Goal: Transaction & Acquisition: Purchase product/service

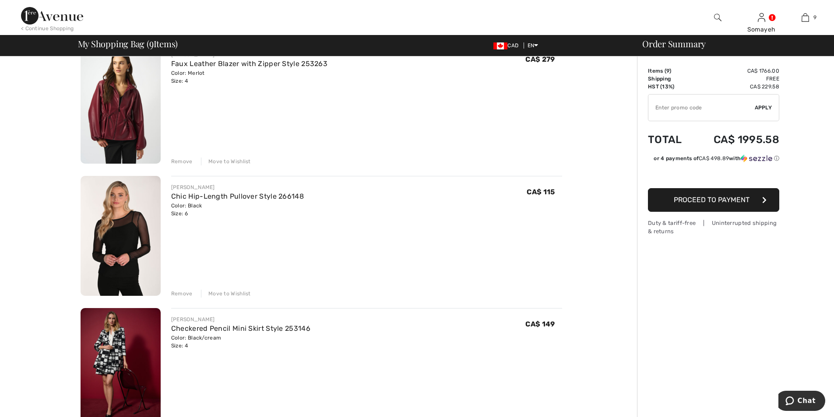
scroll to position [219, 0]
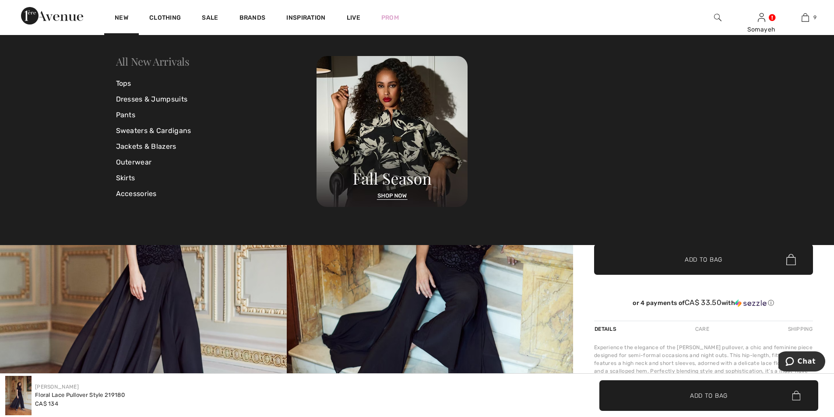
click at [151, 61] on link "All New Arrivals" at bounding box center [153, 61] width 74 height 14
